Goal: Download file/media

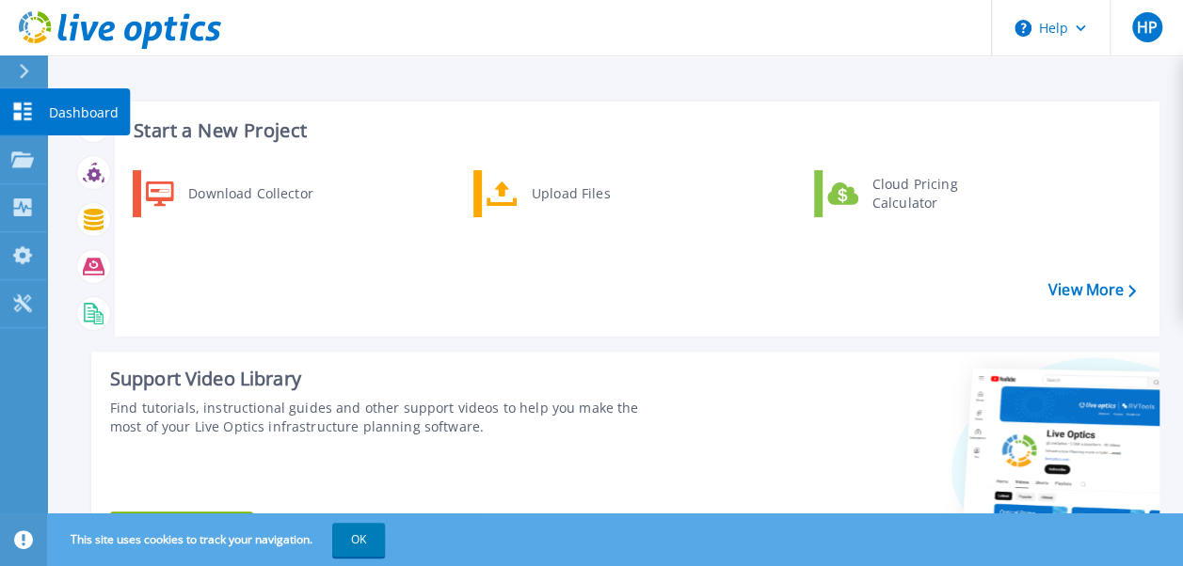
click at [30, 103] on icon at bounding box center [22, 112] width 23 height 18
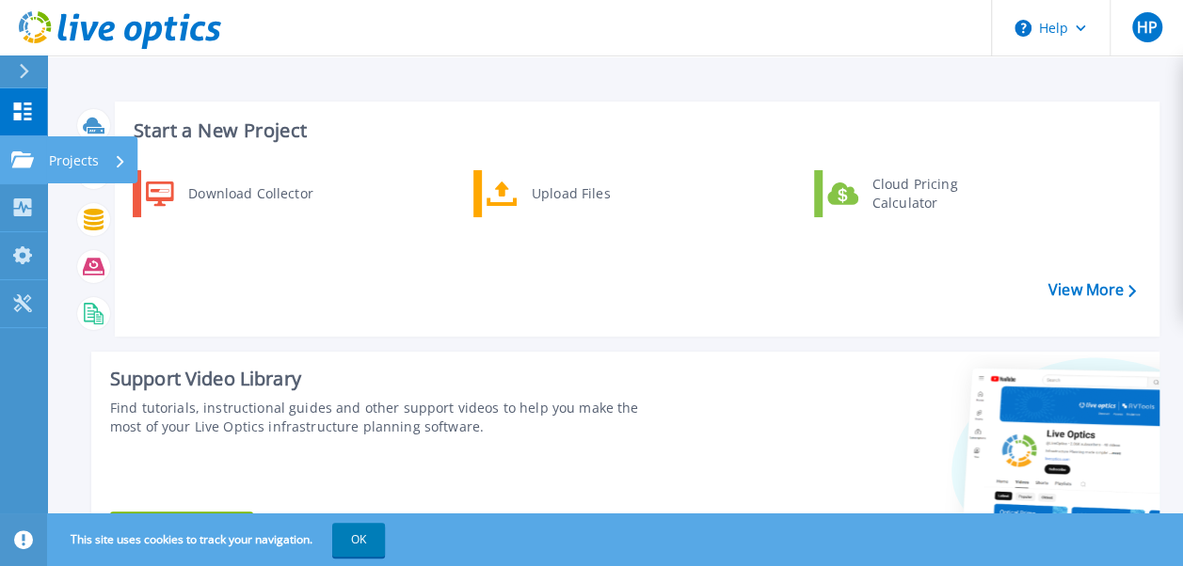
click at [34, 160] on div "Projects" at bounding box center [55, 159] width 88 height 17
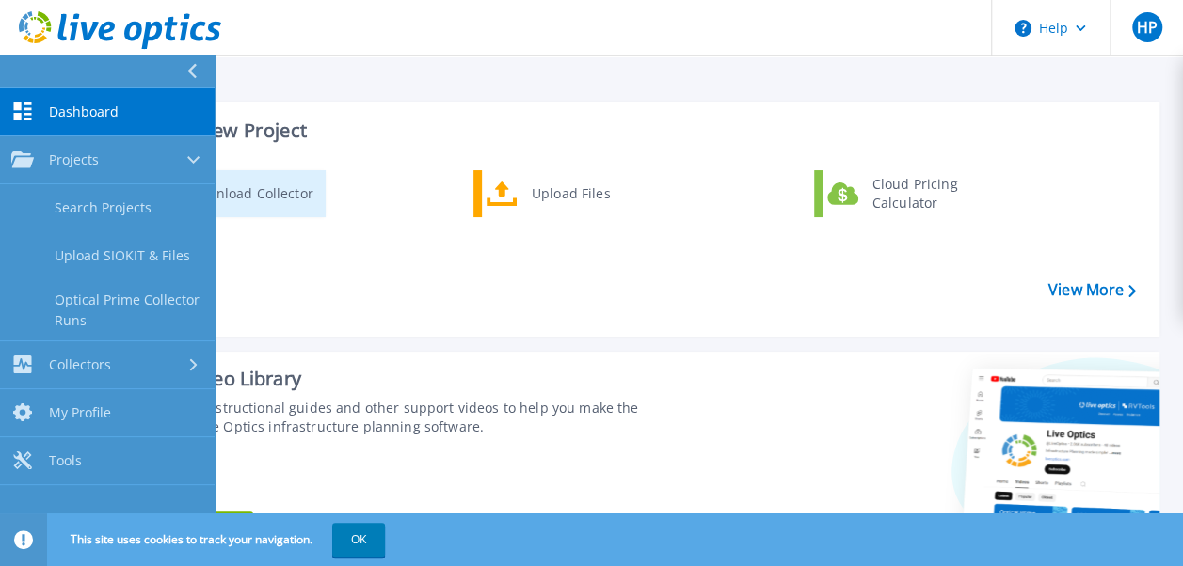
click at [276, 204] on div "Download Collector" at bounding box center [250, 194] width 142 height 38
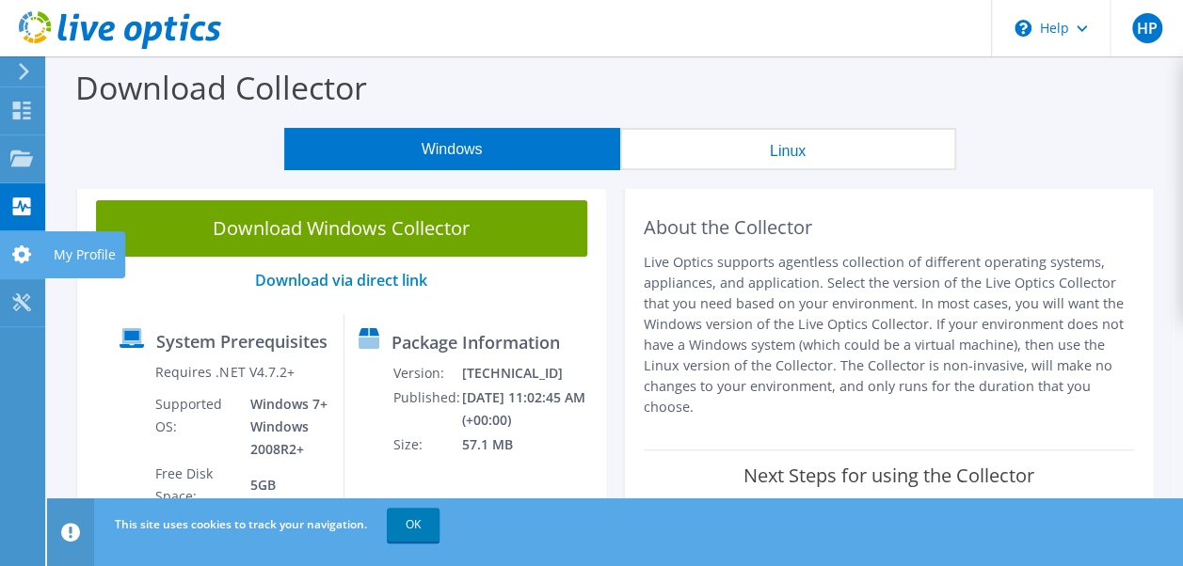
click at [29, 254] on use at bounding box center [21, 255] width 19 height 18
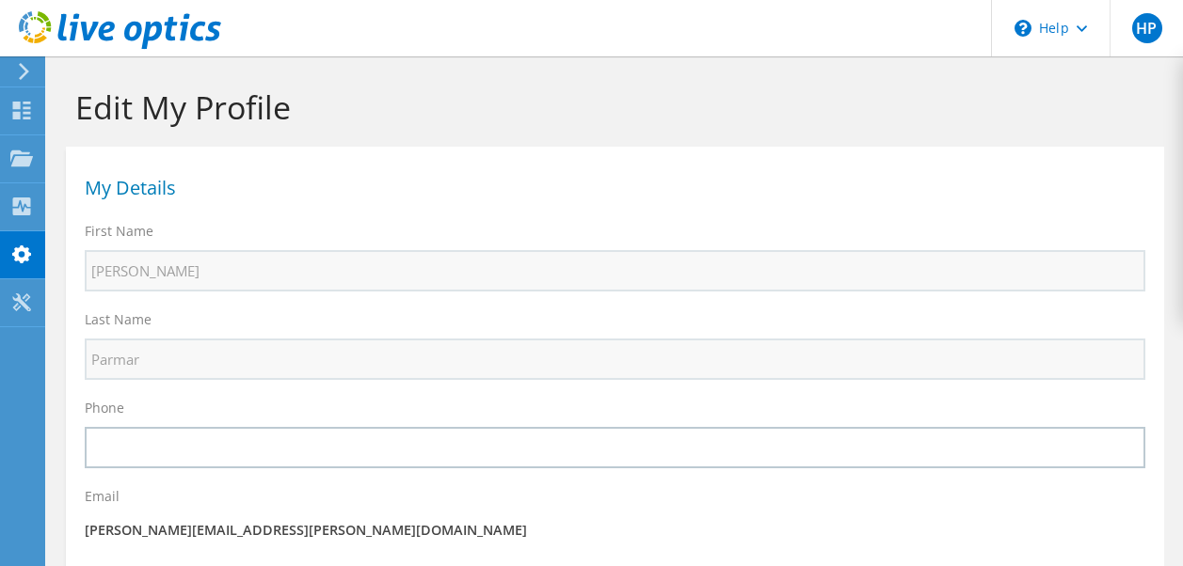
select select "101"
